Goal: Task Accomplishment & Management: Complete application form

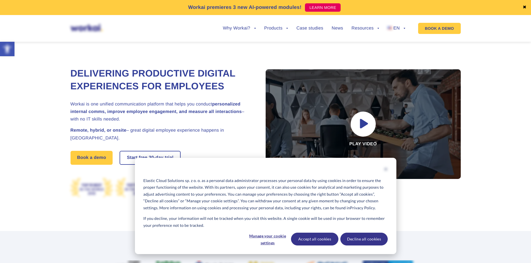
scroll to position [3022, 0]
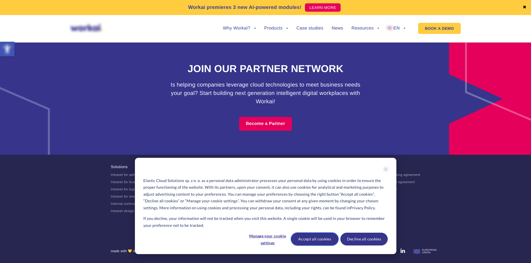
click at [318, 242] on button "Accept all cookies" at bounding box center [314, 239] width 47 height 13
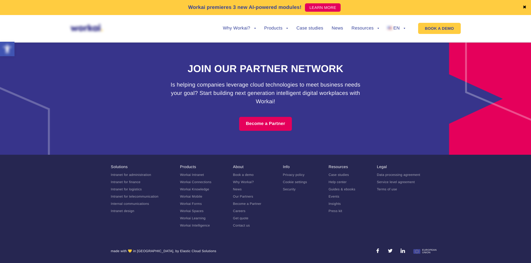
click at [239, 212] on link "Careers" at bounding box center [239, 211] width 13 height 4
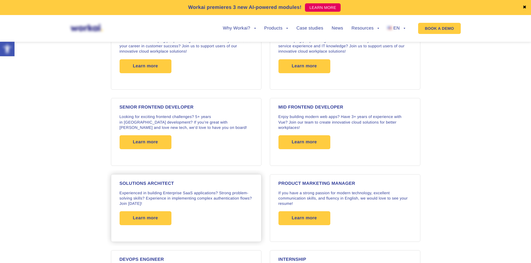
scroll to position [739, 0]
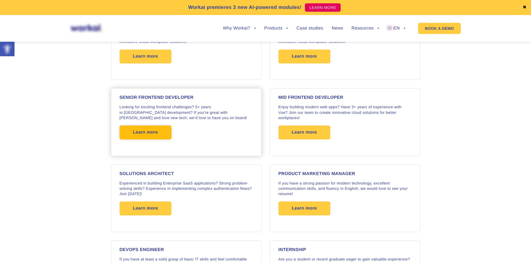
click at [147, 131] on span "Learn more" at bounding box center [145, 133] width 25 height 14
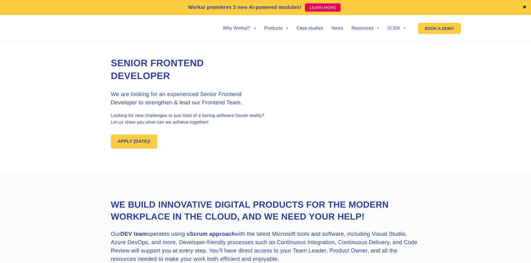
scroll to position [8, 0]
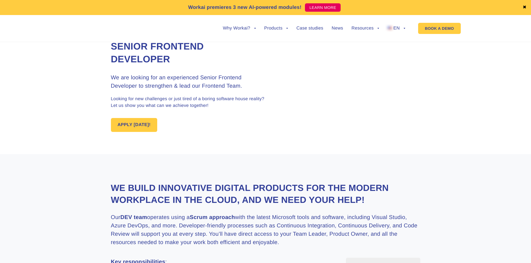
click at [119, 132] on link "APPLY TODAY!" at bounding box center [134, 125] width 47 height 14
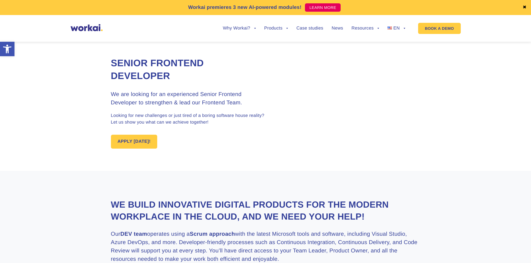
type input "Moses"
type input "Subramaniam"
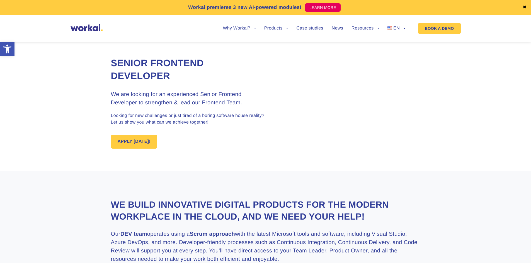
type input "wingate899@gmail.com"
type input "+60127793899"
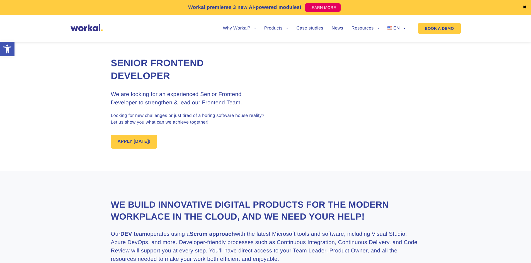
type input "C:\fakepath\Moses Subramaniam.docx"
checkbox input "true"
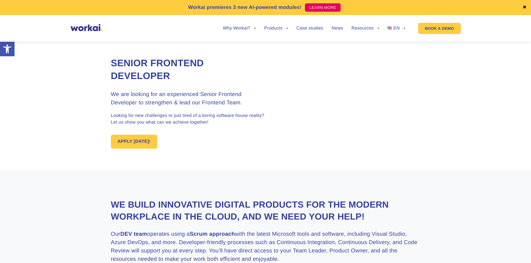
checkbox input "true"
